Goal: Task Accomplishment & Management: Manage account settings

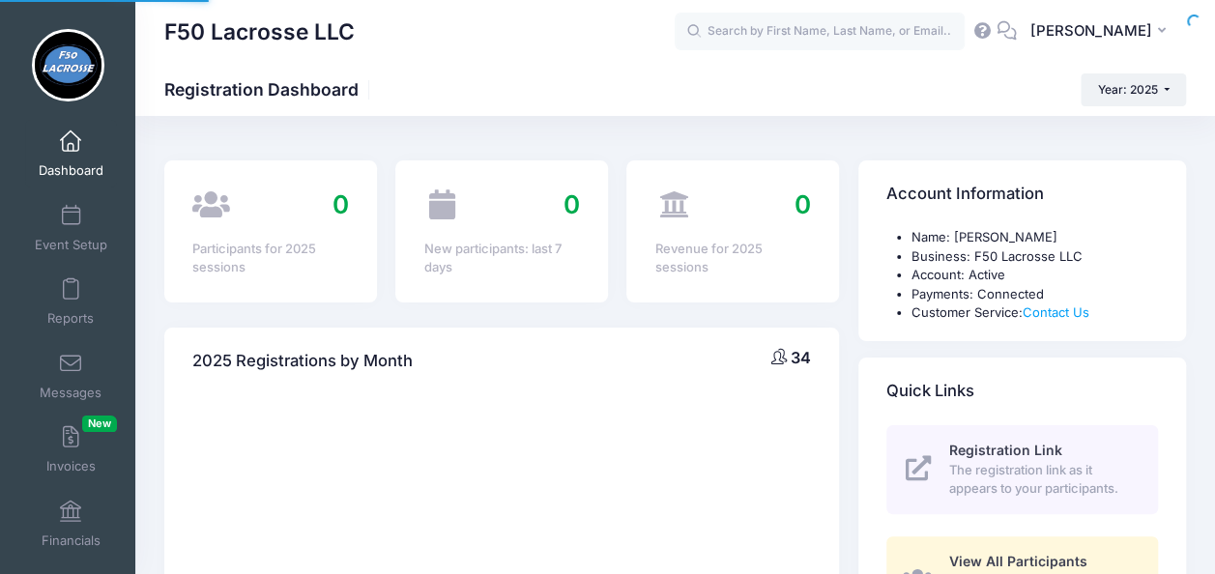
select select
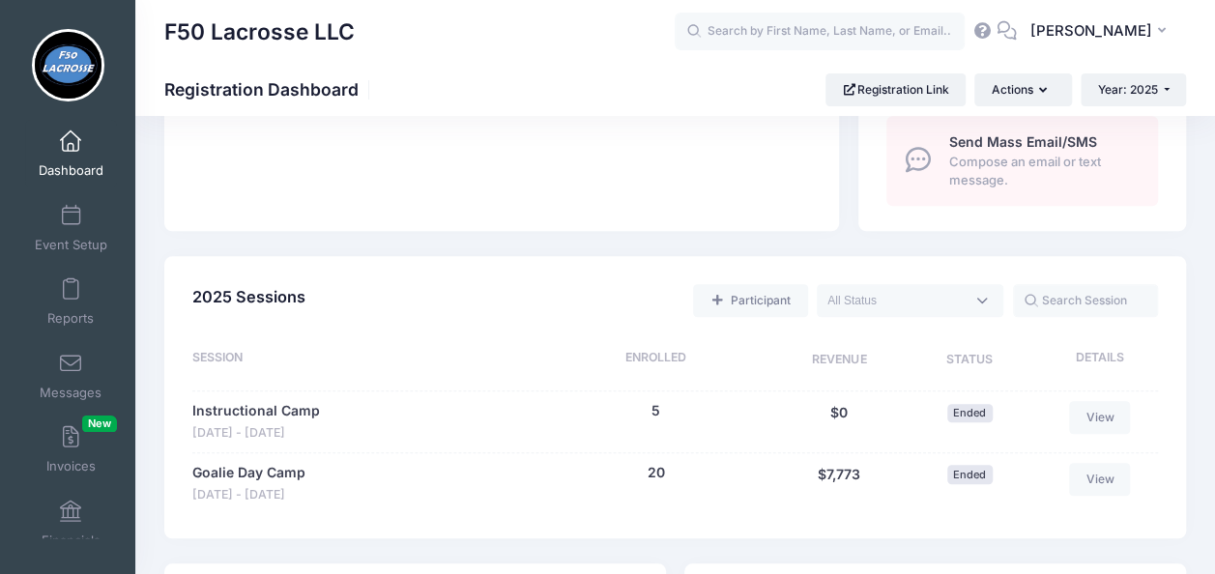
scroll to position [796, 0]
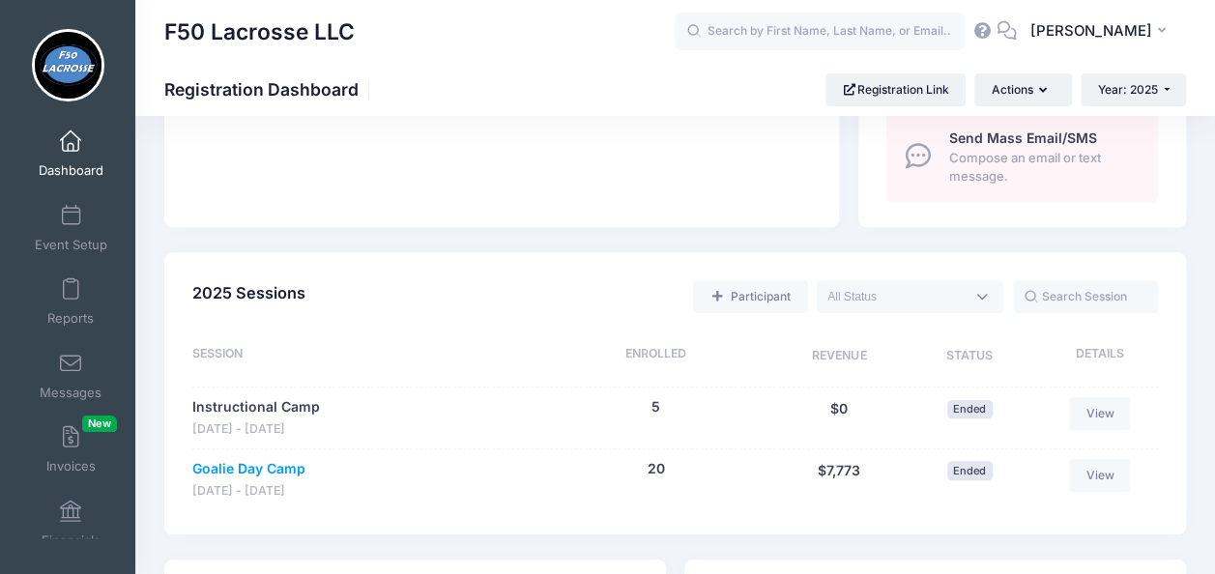
click at [255, 472] on link "Goalie Day Camp" at bounding box center [248, 469] width 113 height 20
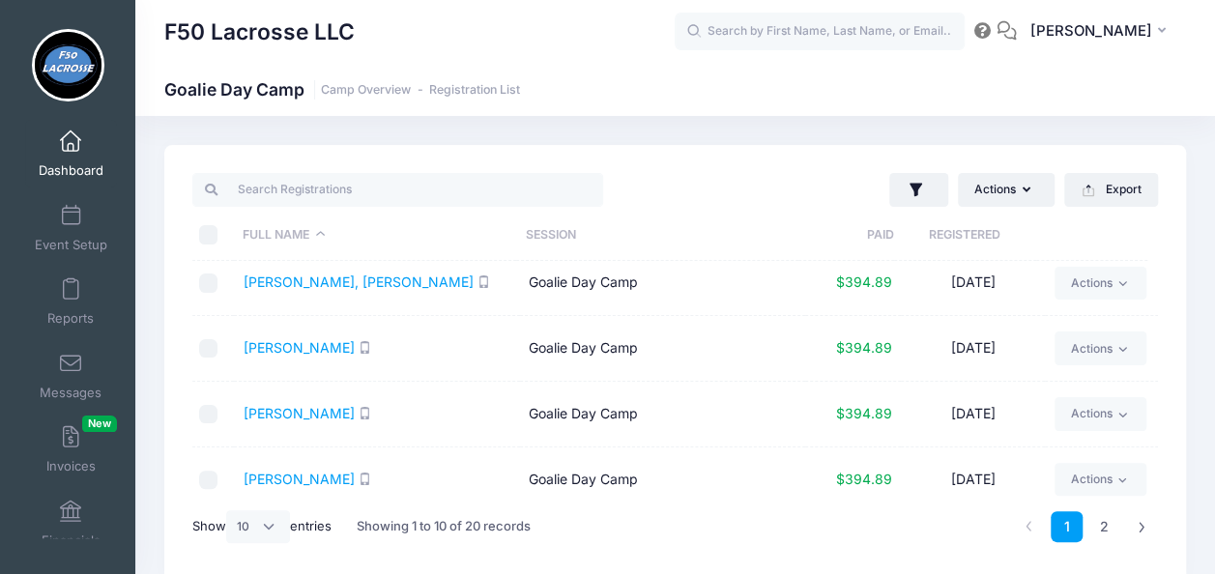
scroll to position [416, 0]
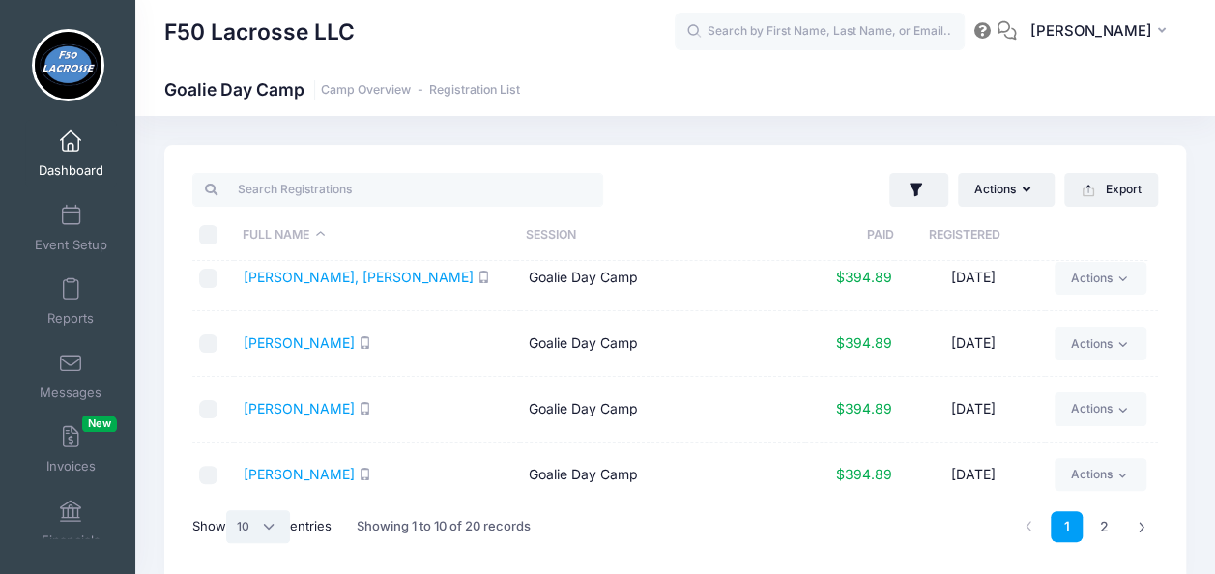
click at [273, 533] on select "All 10 25 50" at bounding box center [258, 526] width 64 height 33
select select "50"
click at [229, 510] on select "All 10 25 50" at bounding box center [258, 526] width 64 height 33
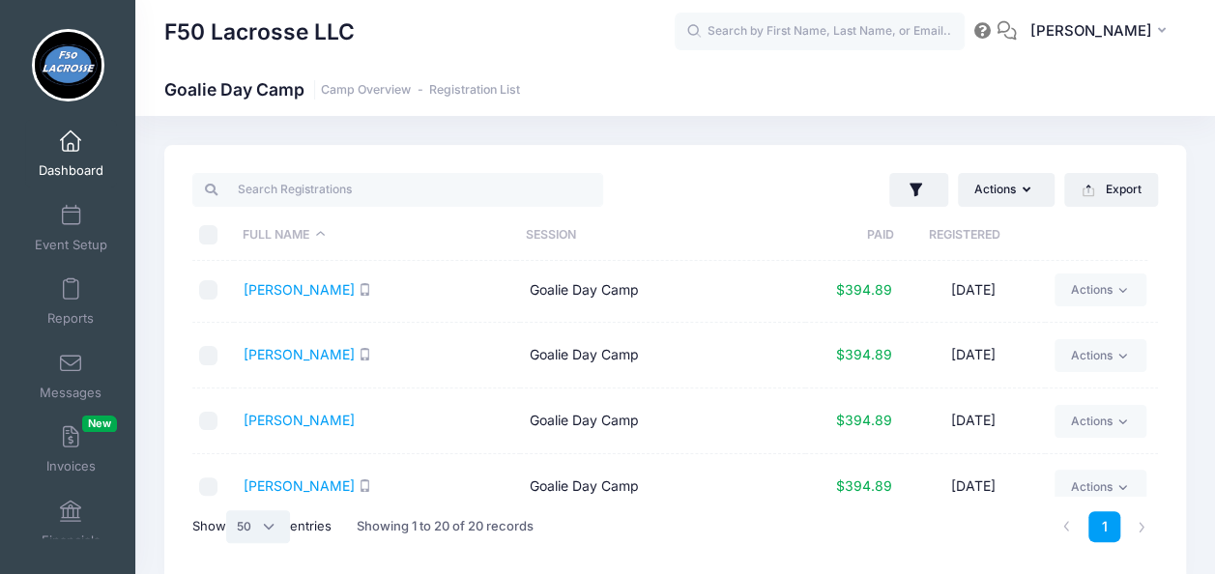
scroll to position [1058, 0]
click at [298, 413] on link "Williams, Demar" at bounding box center [299, 421] width 111 height 16
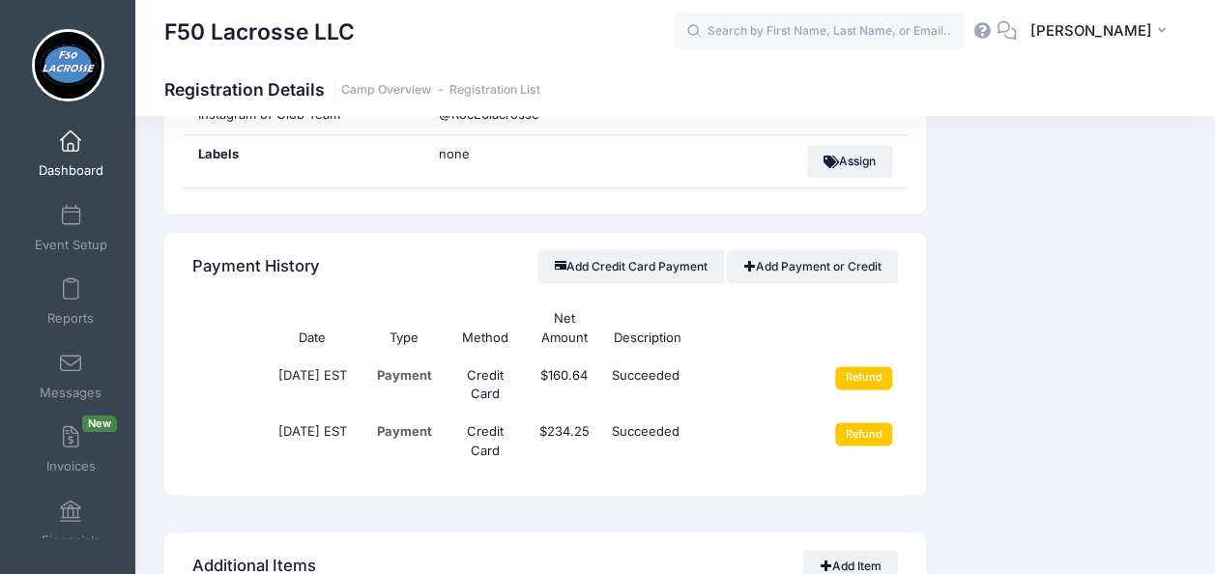
scroll to position [1056, 0]
click at [844, 425] on input "Refund" at bounding box center [863, 434] width 57 height 23
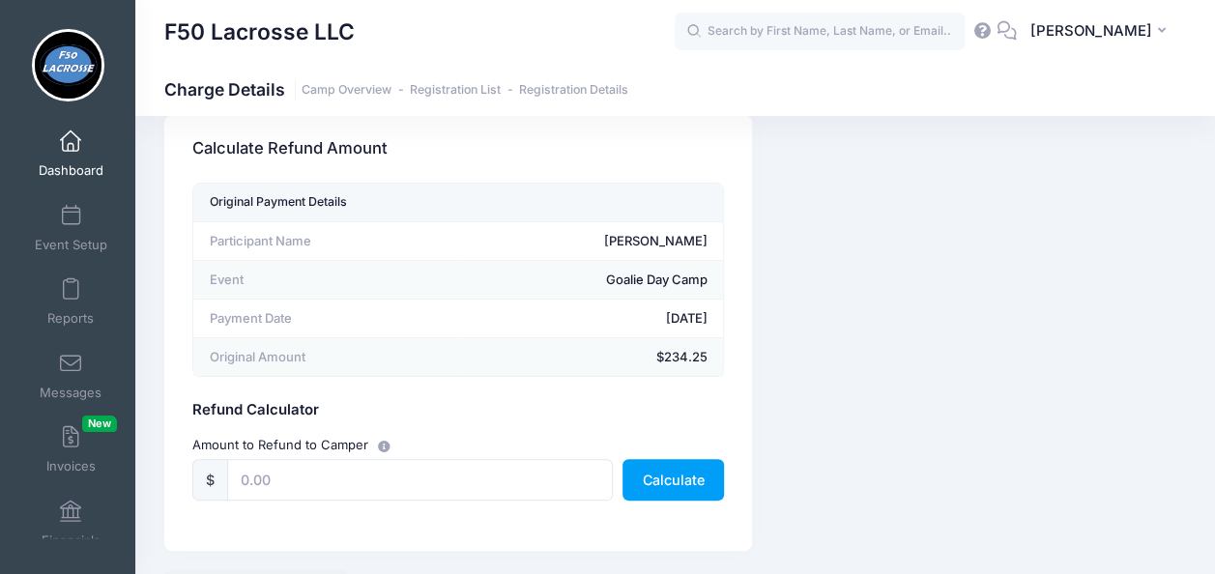
scroll to position [35, 0]
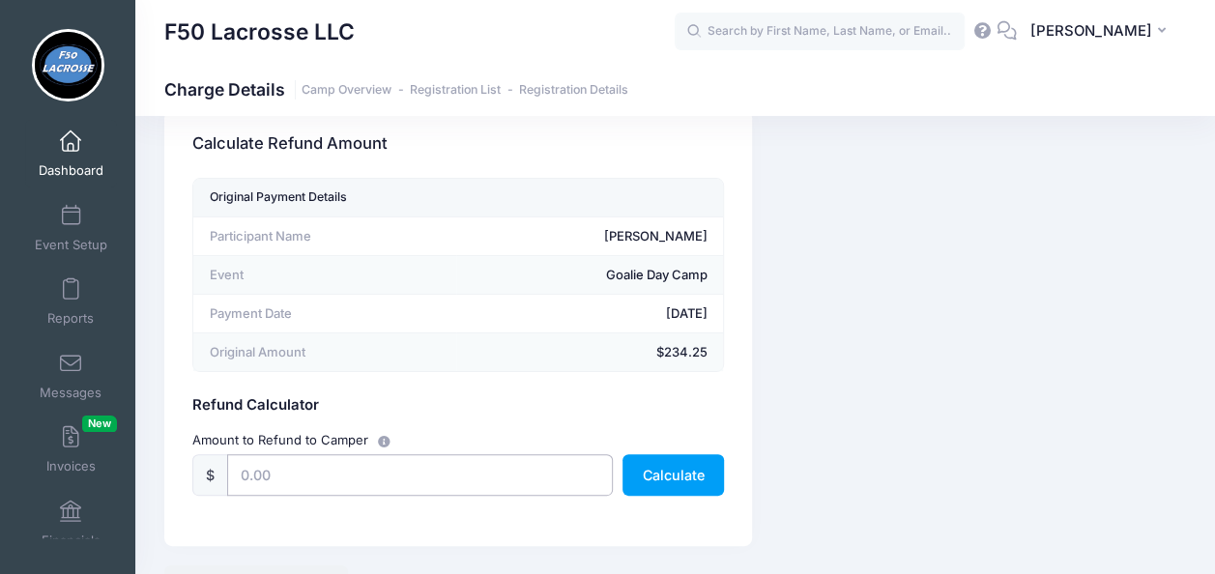
click at [244, 477] on input "text" at bounding box center [420, 475] width 386 height 42
type input "125.00"
click at [658, 470] on button "Calculate" at bounding box center [672, 475] width 101 height 42
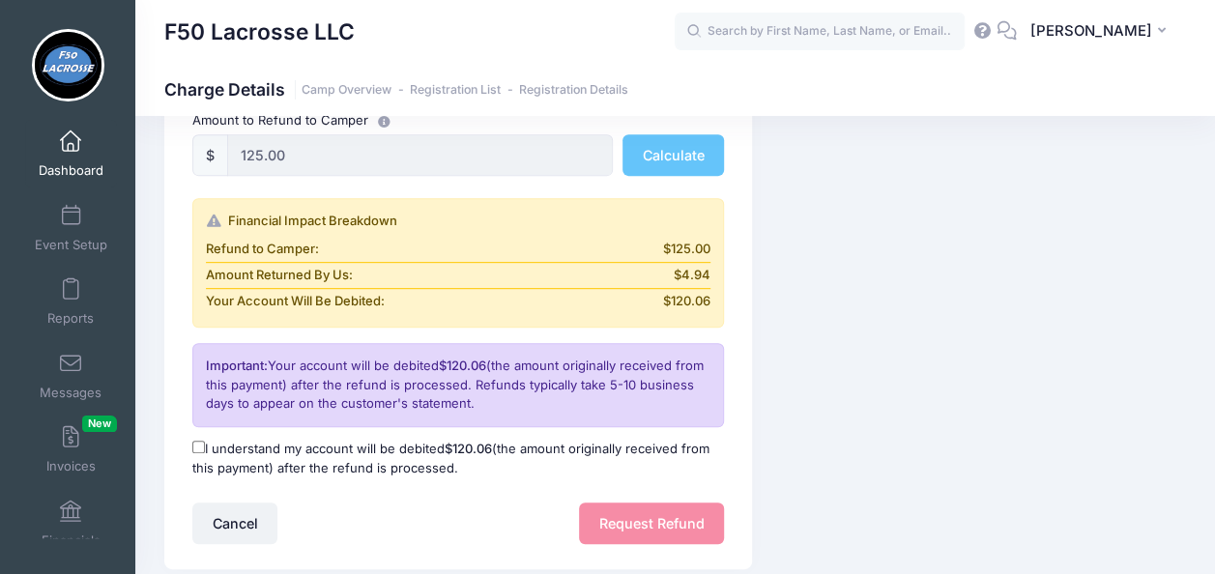
scroll to position [354, 0]
click at [201, 442] on input "I understand my account will be debited $120.06 (the amount originally received…" at bounding box center [198, 448] width 13 height 13
checkbox input "true"
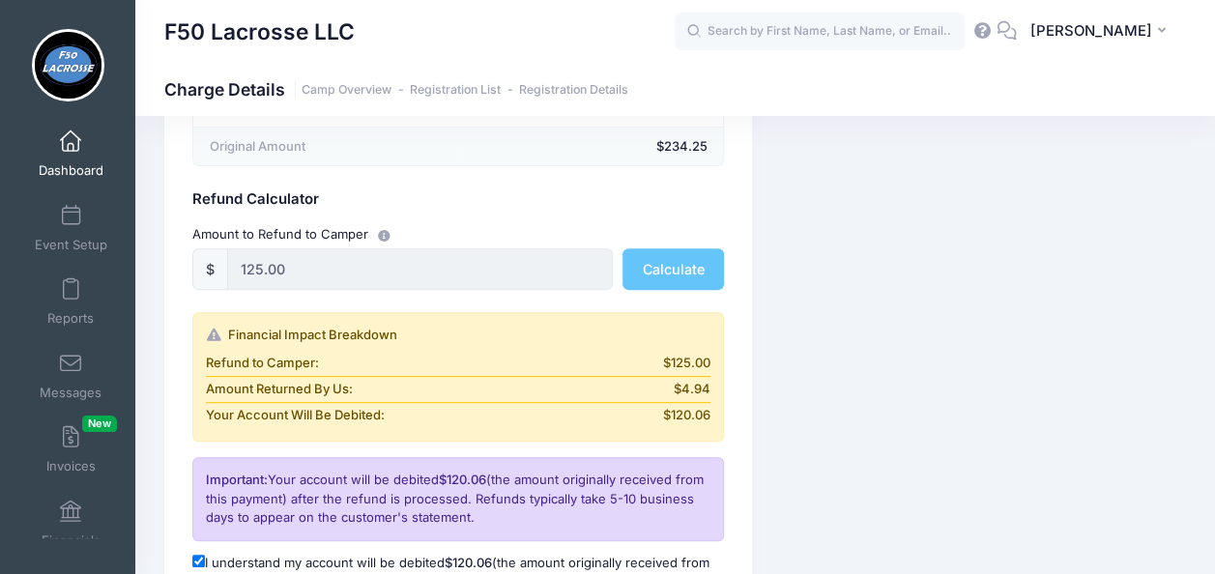
scroll to position [239, 0]
click at [263, 276] on input "125.00" at bounding box center [420, 271] width 386 height 42
click at [255, 273] on input "125.00" at bounding box center [420, 271] width 386 height 42
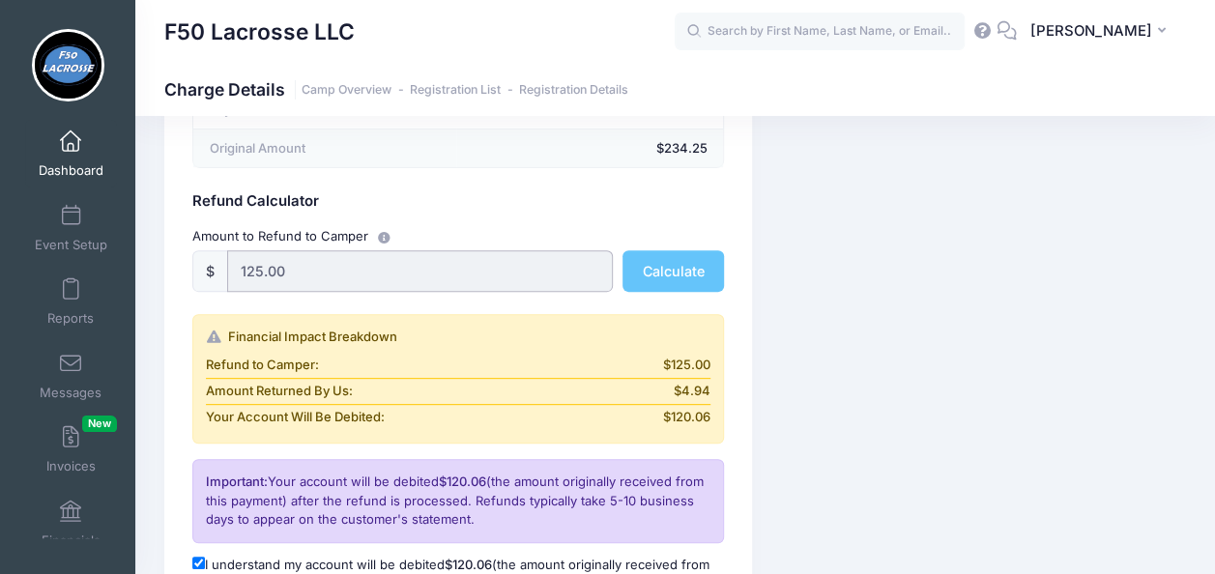
drag, startPoint x: 255, startPoint y: 273, endPoint x: 369, endPoint y: 274, distance: 114.1
click at [369, 274] on input "125.00" at bounding box center [420, 271] width 386 height 42
click at [367, 273] on input "125.00" at bounding box center [420, 271] width 386 height 42
click at [318, 265] on input "125.00" at bounding box center [420, 271] width 386 height 42
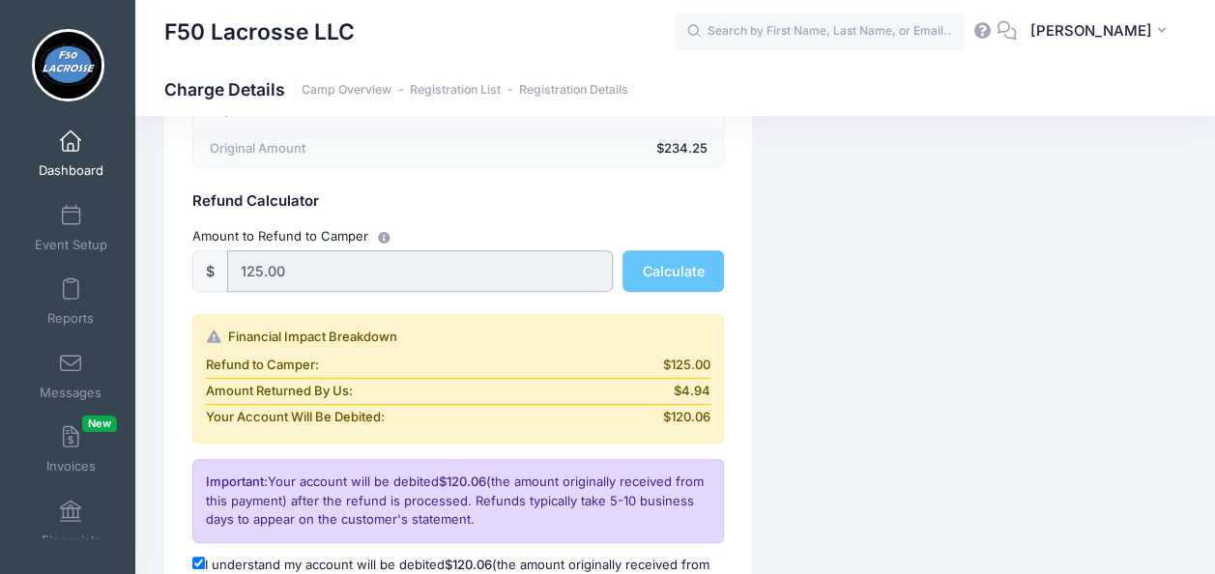
click at [295, 265] on input "125.00" at bounding box center [420, 271] width 386 height 42
click at [284, 265] on input "125.00" at bounding box center [420, 271] width 386 height 42
click at [282, 265] on input "125.00" at bounding box center [420, 271] width 386 height 42
drag, startPoint x: 282, startPoint y: 265, endPoint x: 534, endPoint y: 188, distance: 262.9
click at [534, 188] on form "Original Payment Details Participant Name Demar Williams Event Goalie Day Camp …" at bounding box center [458, 317] width 532 height 686
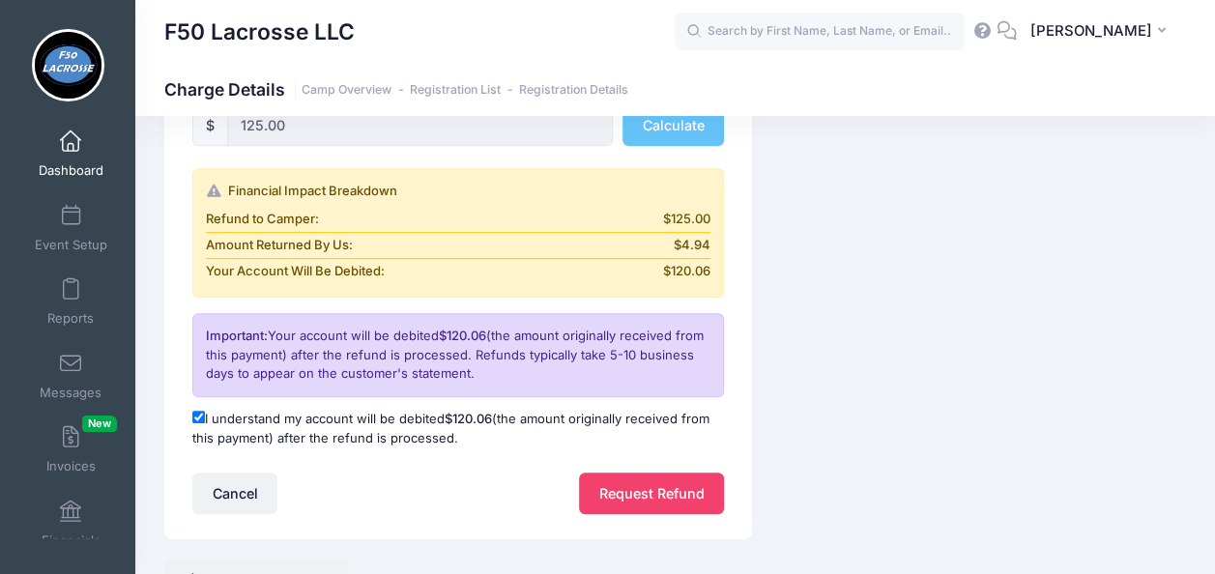
scroll to position [393, 0]
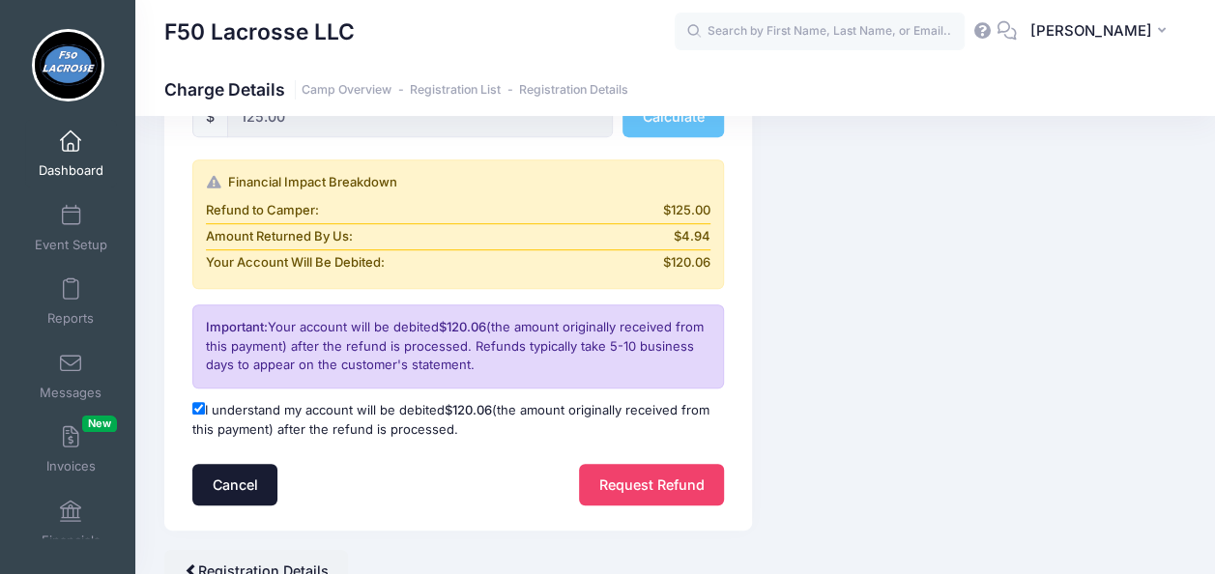
click at [226, 489] on button "Cancel" at bounding box center [234, 485] width 85 height 42
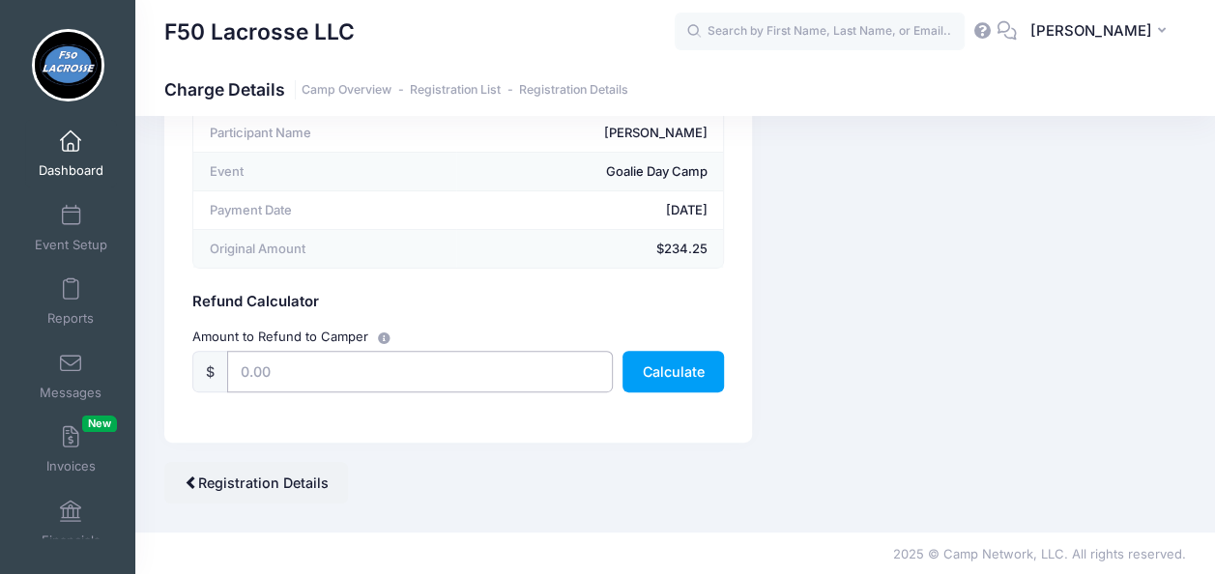
click at [410, 373] on input "text" at bounding box center [420, 372] width 386 height 42
type input "234.25"
click at [669, 376] on button "Calculate" at bounding box center [672, 372] width 101 height 42
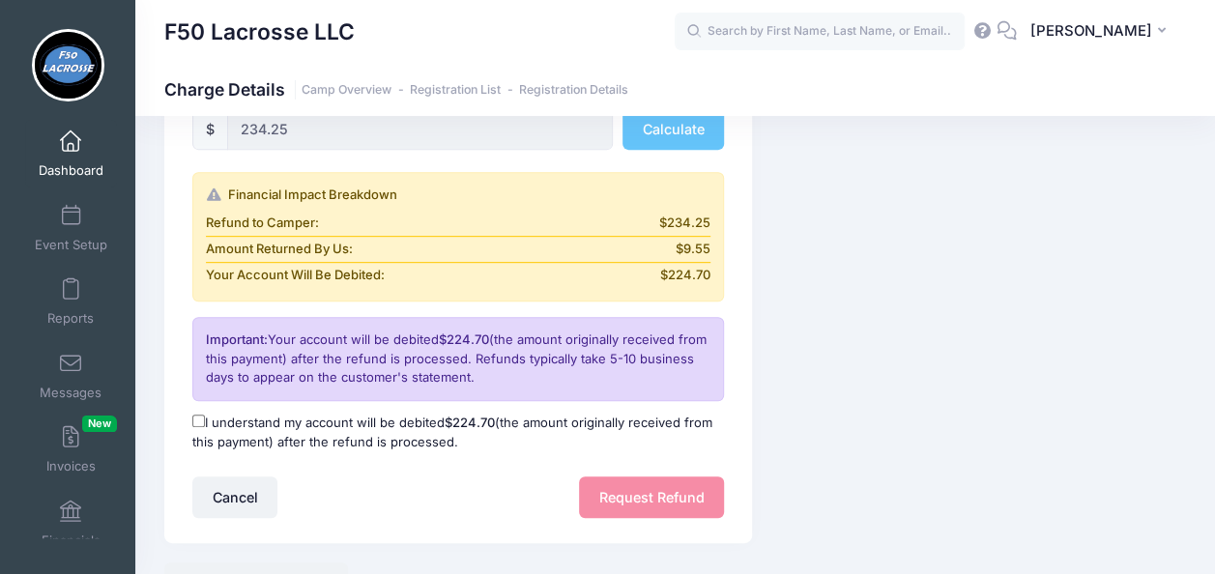
scroll to position [380, 0]
click at [197, 418] on input "I understand my account will be debited $224.70 (the amount originally received…" at bounding box center [198, 422] width 13 height 13
checkbox input "true"
click at [608, 491] on button "Request Refund" at bounding box center [651, 498] width 145 height 42
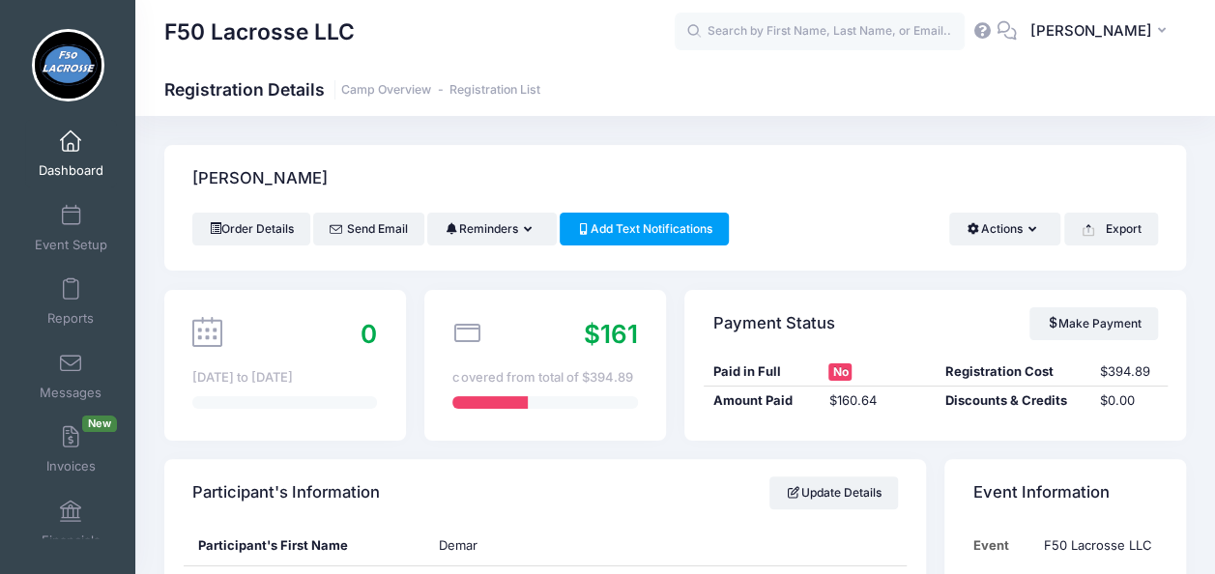
click at [63, 160] on link "Dashboard" at bounding box center [71, 154] width 92 height 68
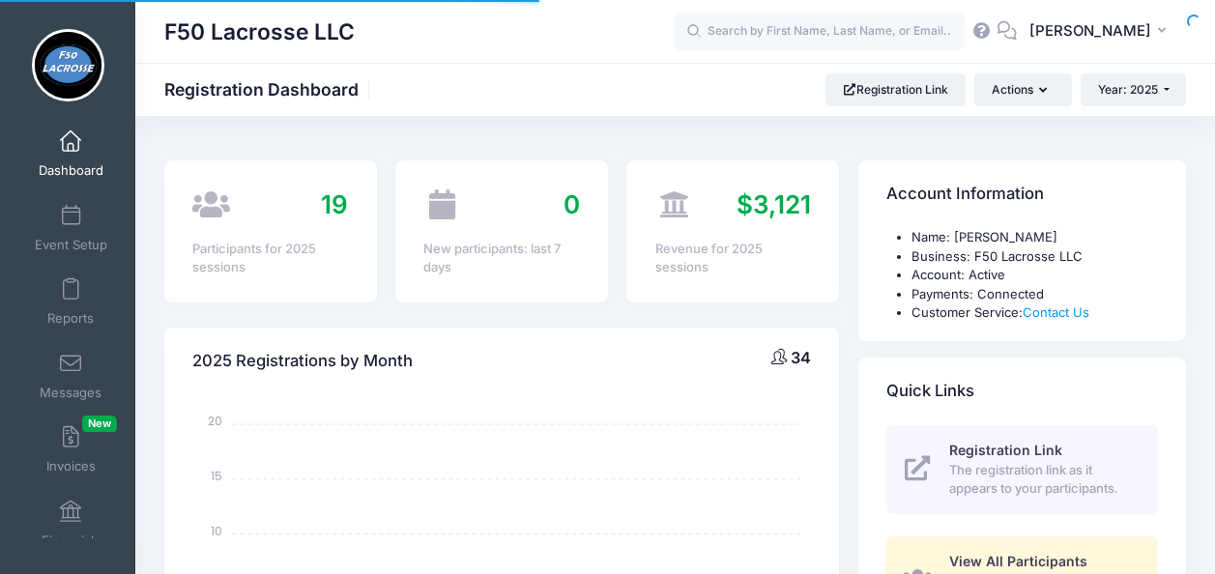
select select
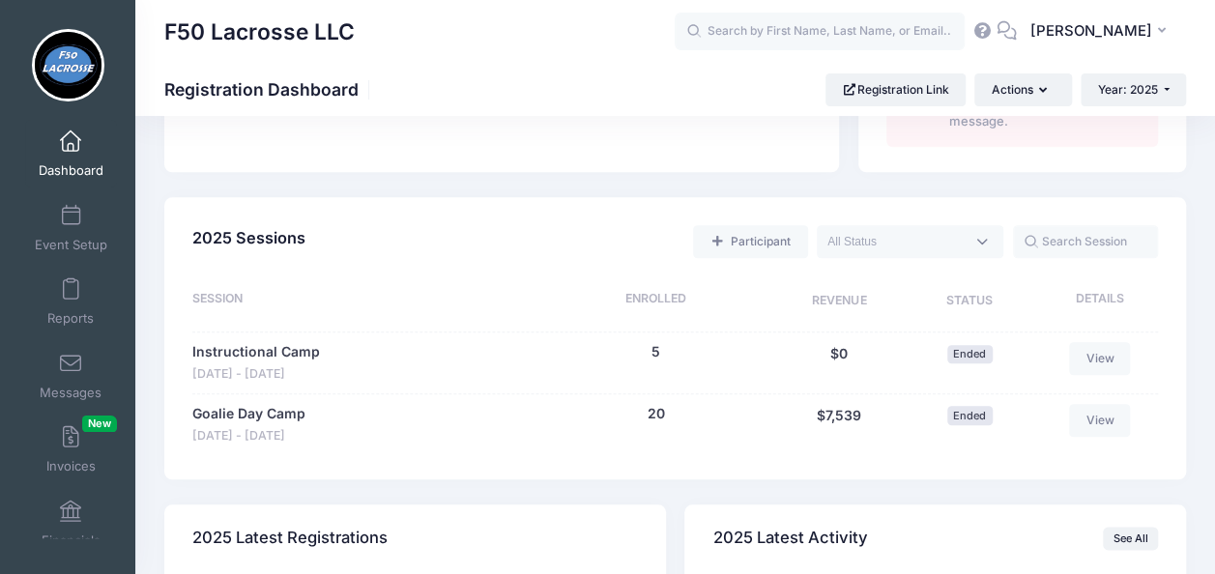
scroll to position [854, 0]
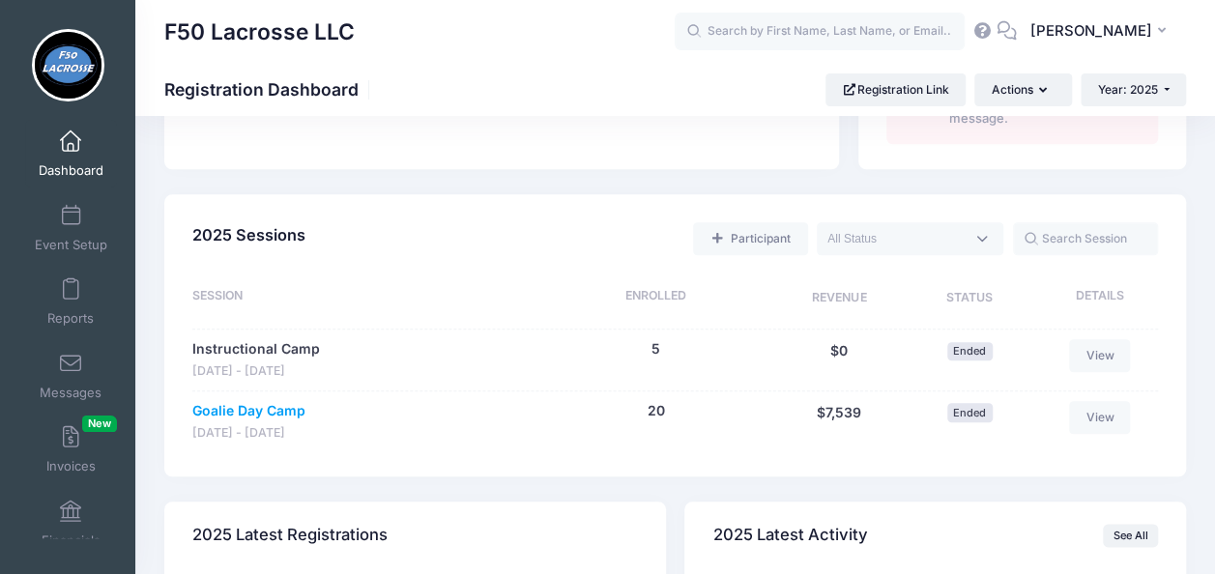
click at [275, 404] on link "Goalie Day Camp" at bounding box center [248, 411] width 113 height 20
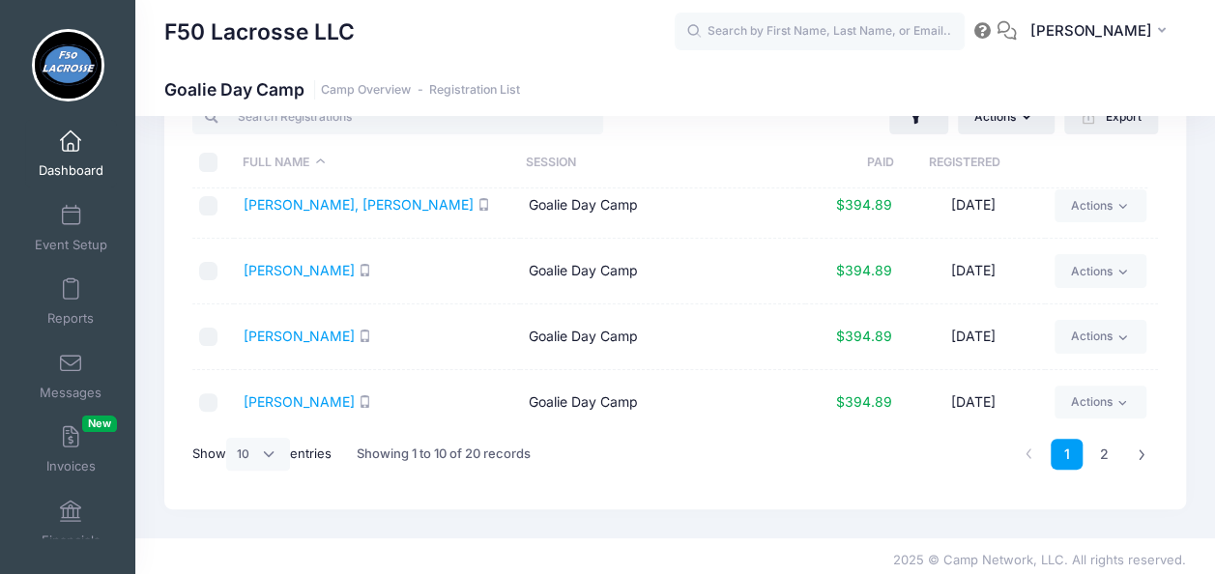
scroll to position [80, 0]
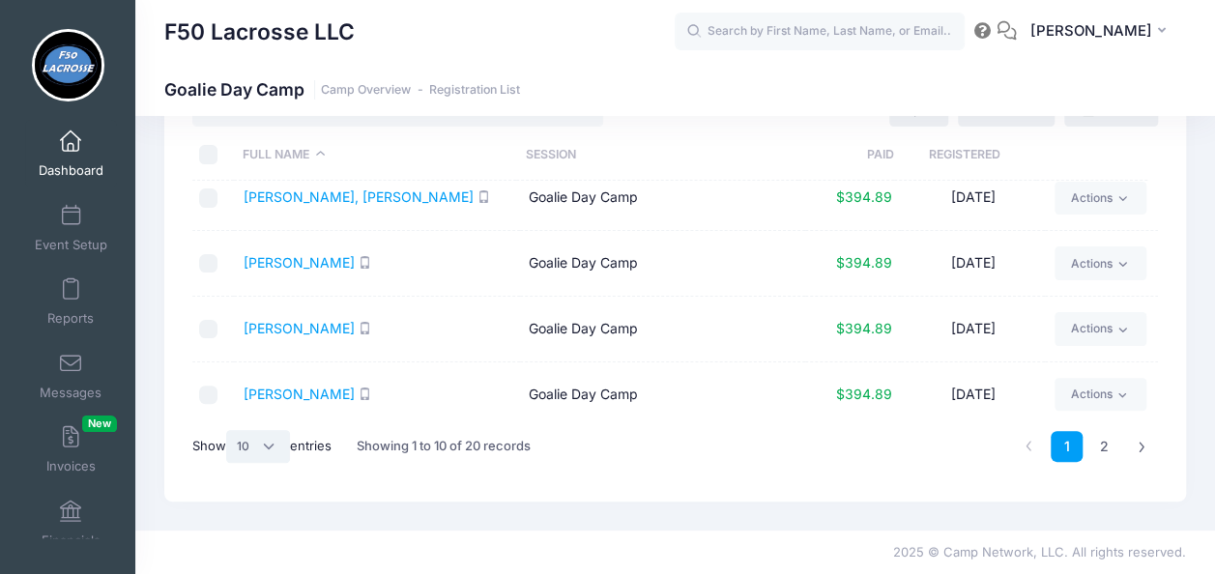
click at [274, 447] on select "All 10 25 50" at bounding box center [258, 446] width 64 height 33
select select "-1"
click at [229, 430] on select "All 10 25 50" at bounding box center [258, 446] width 64 height 33
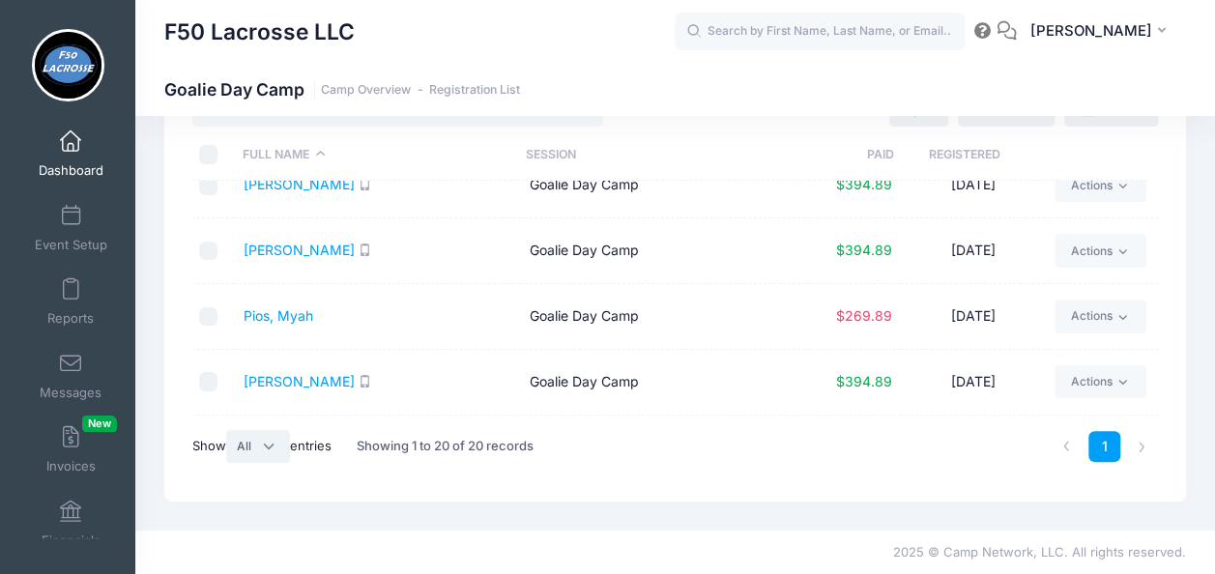
scroll to position [825, 0]
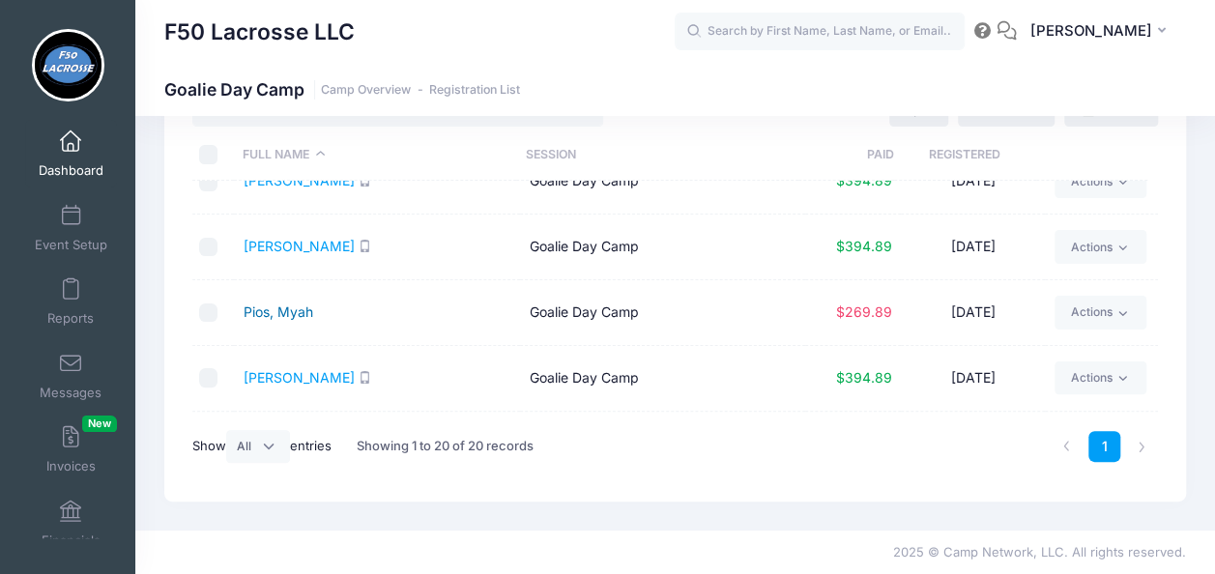
click at [267, 304] on link "Pios, Myah" at bounding box center [279, 312] width 70 height 16
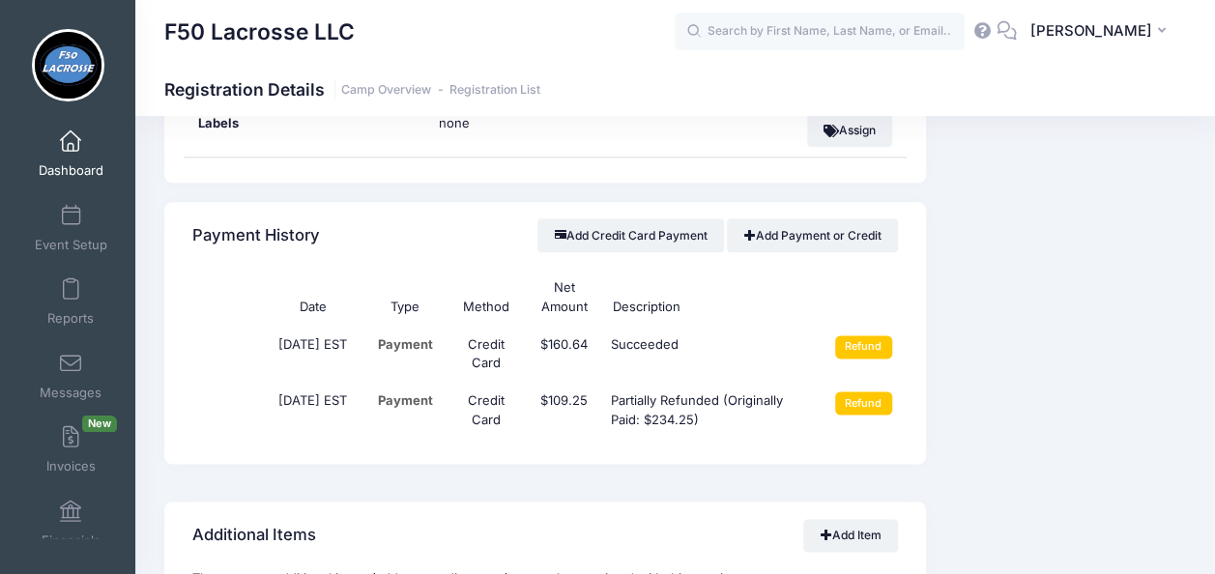
scroll to position [1093, 0]
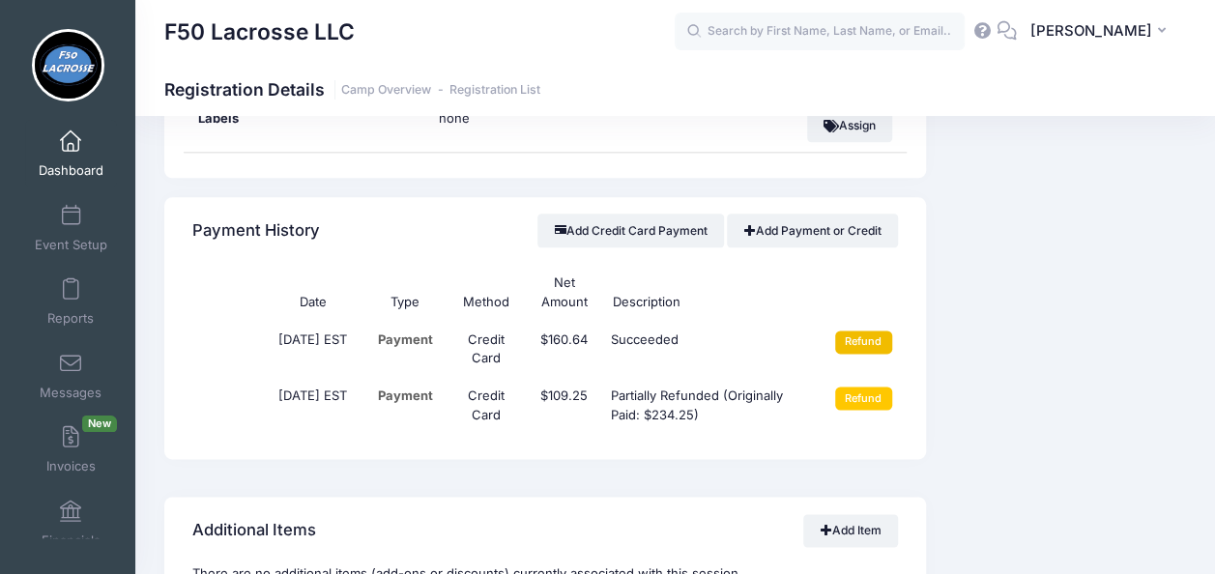
click at [854, 331] on input "Refund" at bounding box center [863, 342] width 57 height 23
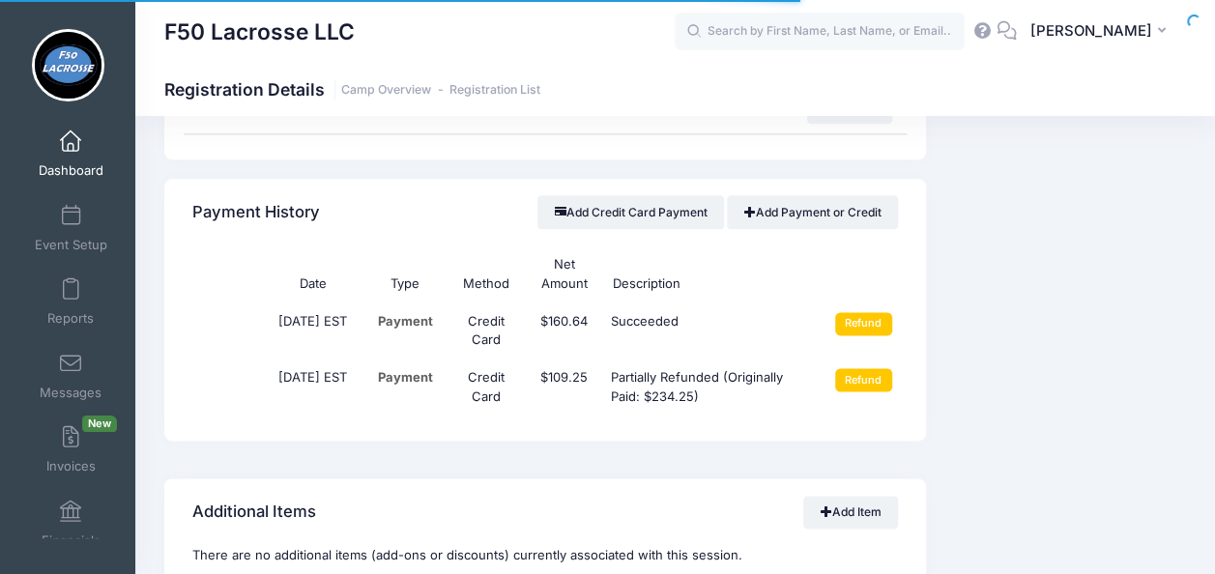
scroll to position [1111, 0]
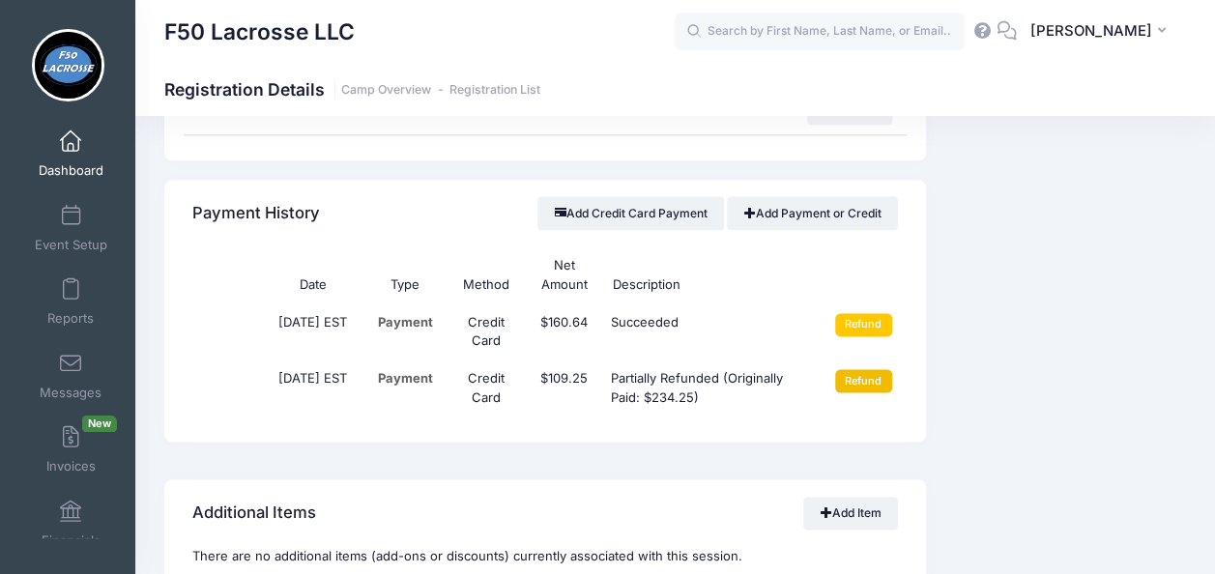
click at [860, 378] on input "Refund" at bounding box center [863, 380] width 57 height 23
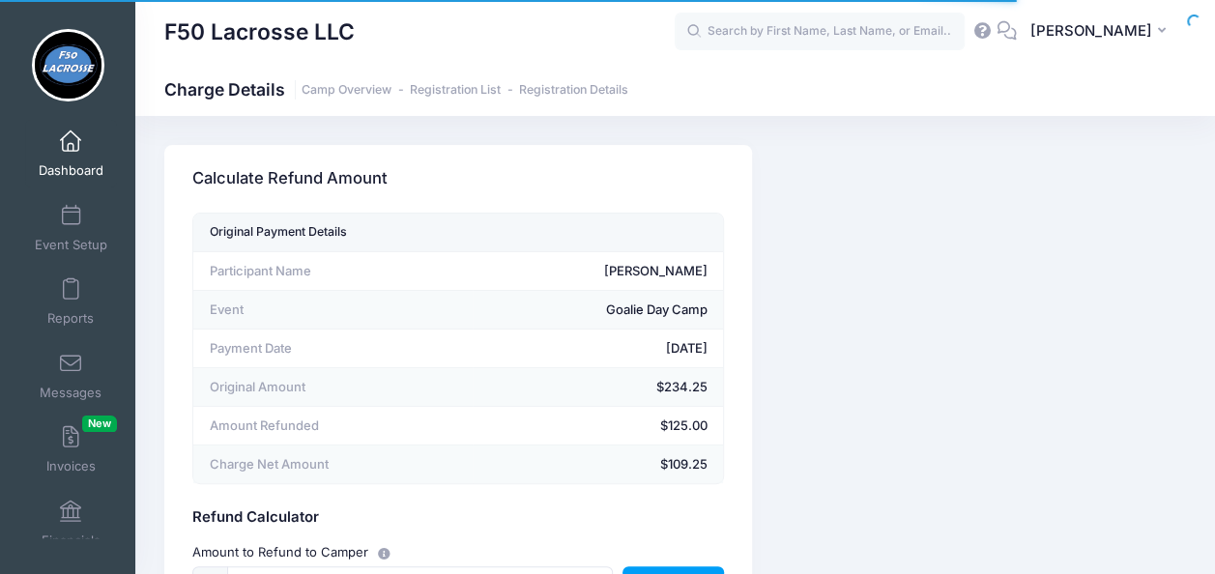
scroll to position [215, 0]
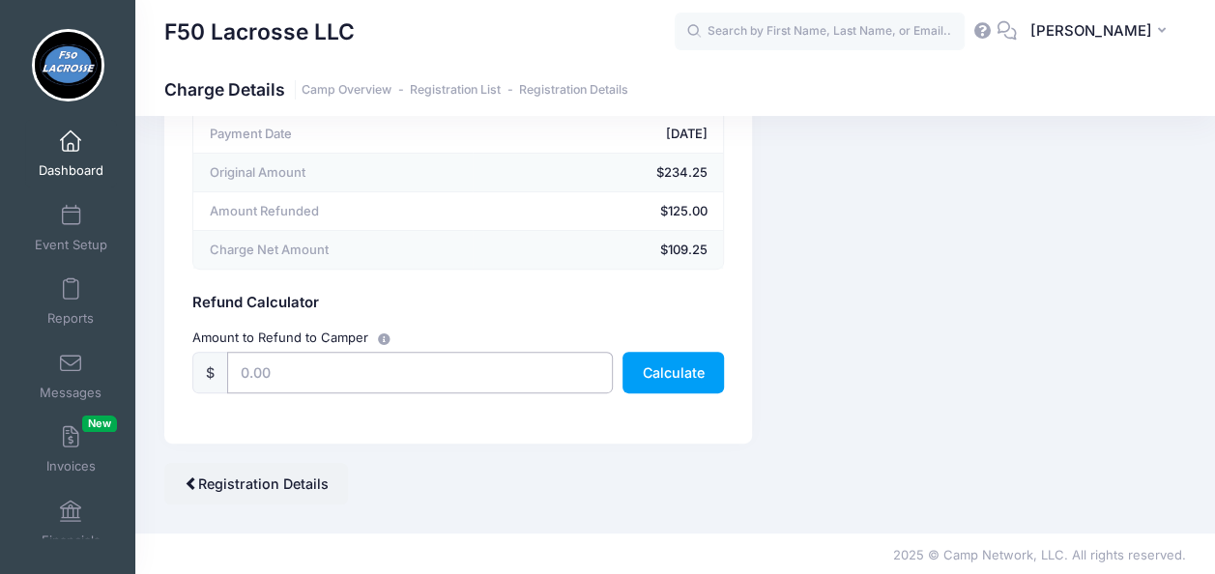
click at [292, 362] on input "text" at bounding box center [420, 373] width 386 height 42
type input "109.25"
click at [660, 365] on button "Calculate" at bounding box center [672, 373] width 101 height 42
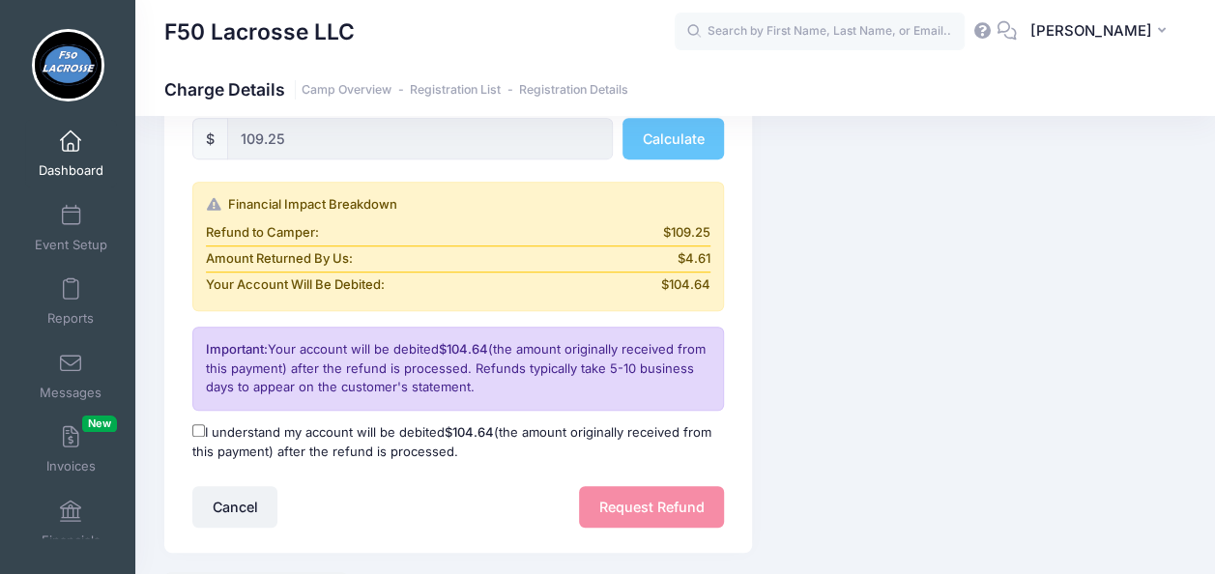
scroll to position [448, 0]
click at [201, 431] on input "I understand my account will be debited $104.64 (the amount originally received…" at bounding box center [198, 430] width 13 height 13
checkbox input "true"
click at [612, 497] on button "Request Refund" at bounding box center [651, 507] width 145 height 42
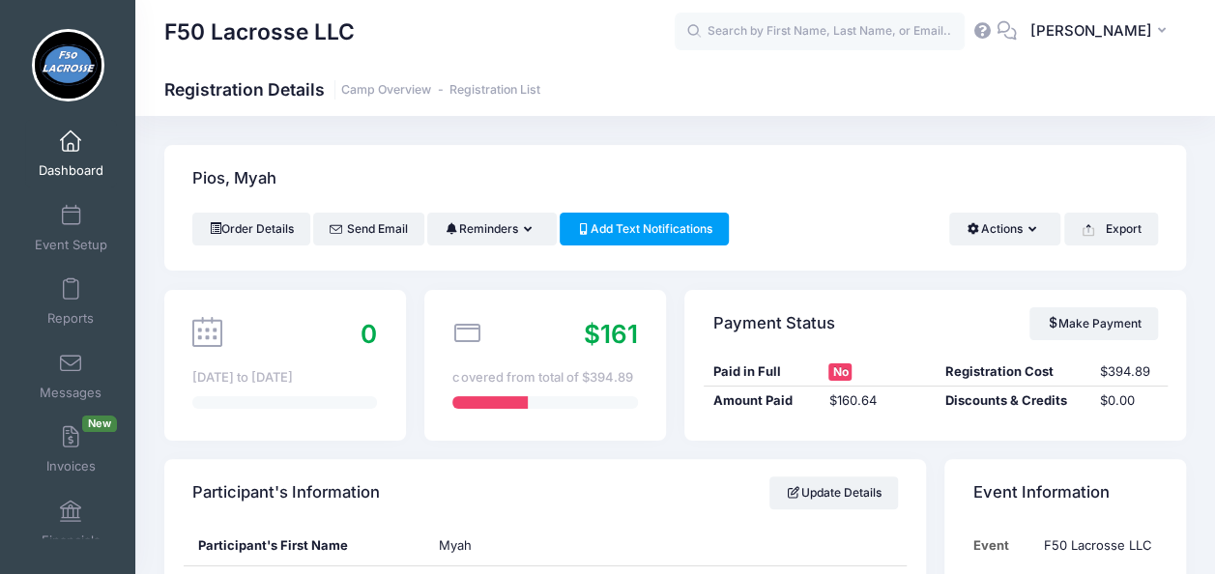
click at [71, 152] on span at bounding box center [71, 141] width 0 height 21
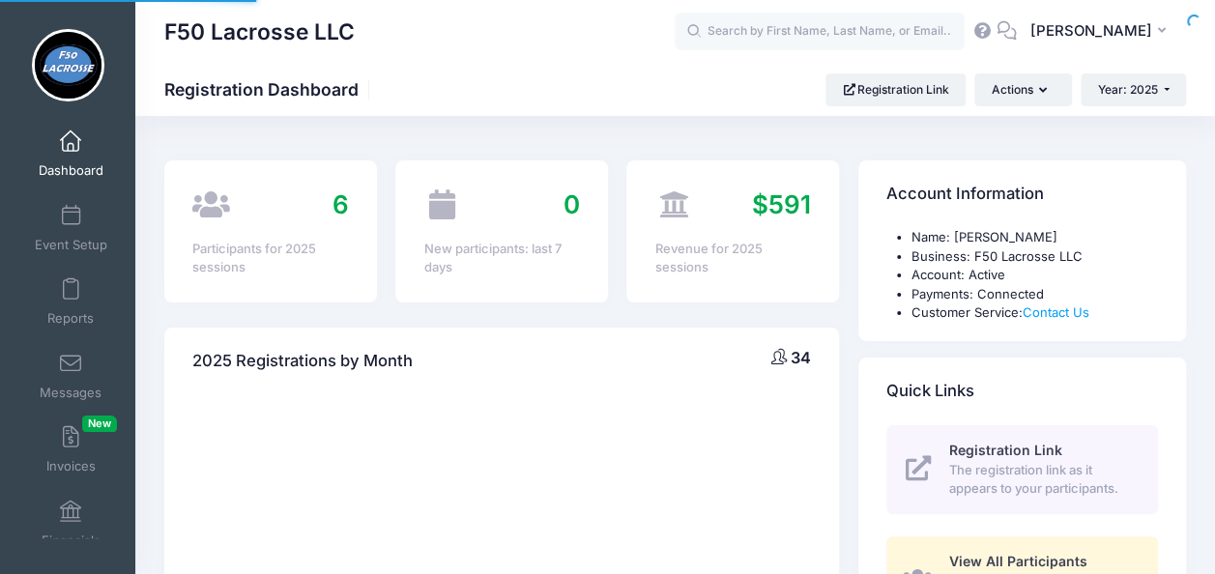
select select
